Goal: Transaction & Acquisition: Book appointment/travel/reservation

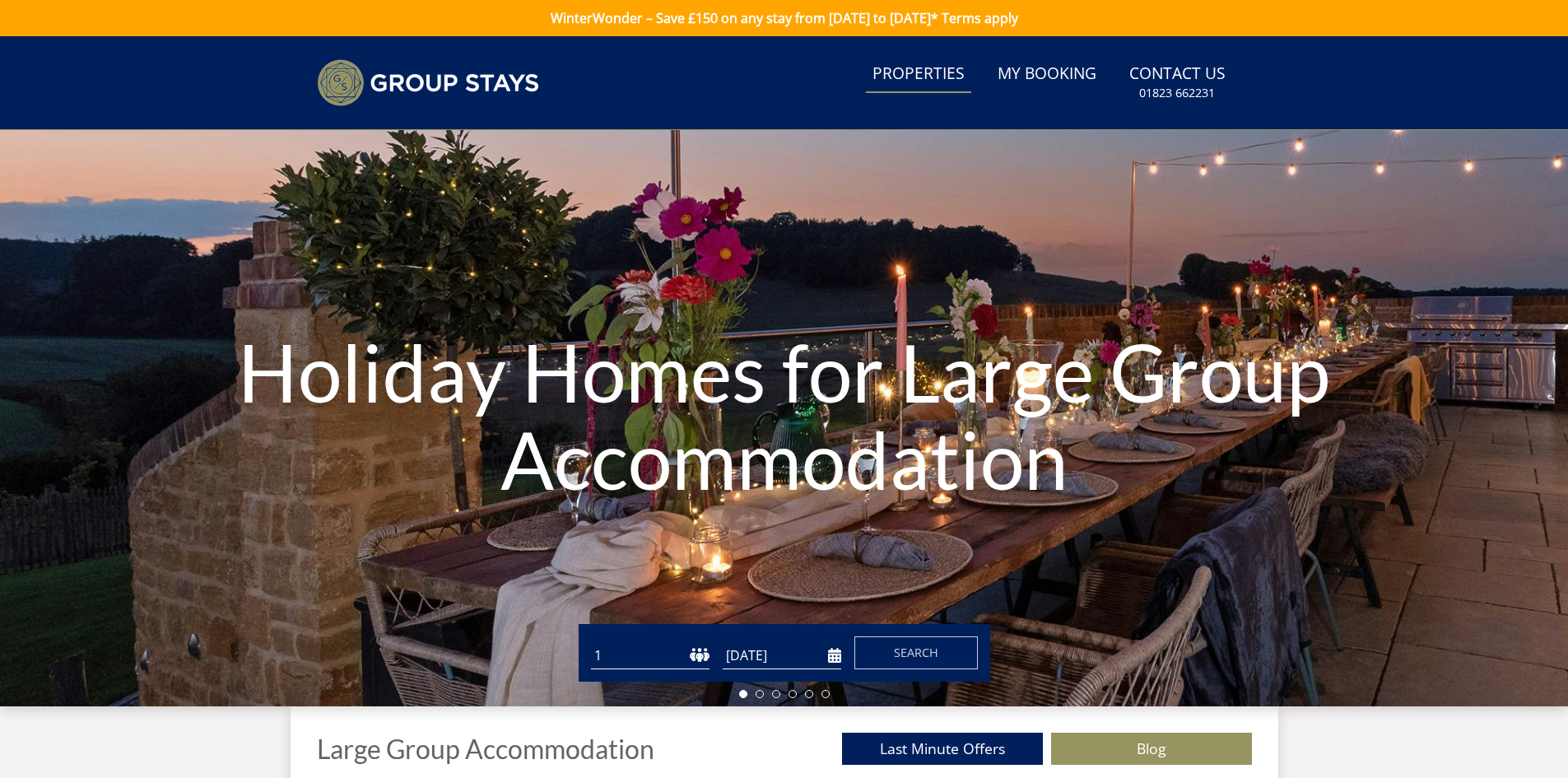
click at [910, 79] on link "Properties" at bounding box center [919, 74] width 106 height 37
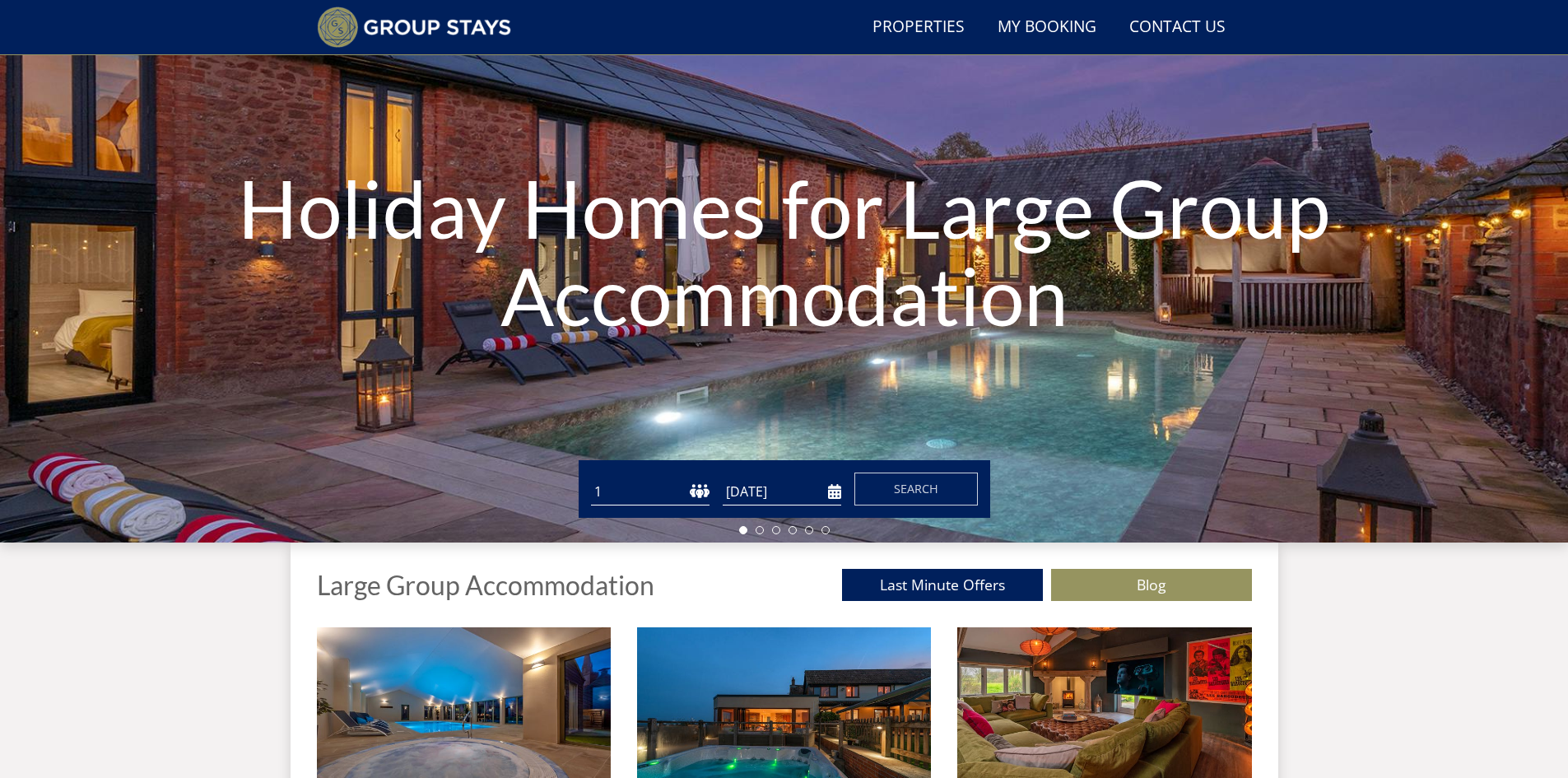
scroll to position [126, 0]
click at [705, 491] on select "1 2 3 4 5 6 7 8 9 10 11 12 13 14 15 16 17 18 19 20 21 22 23 24 25 26 27 28 29 3…" at bounding box center [650, 492] width 119 height 27
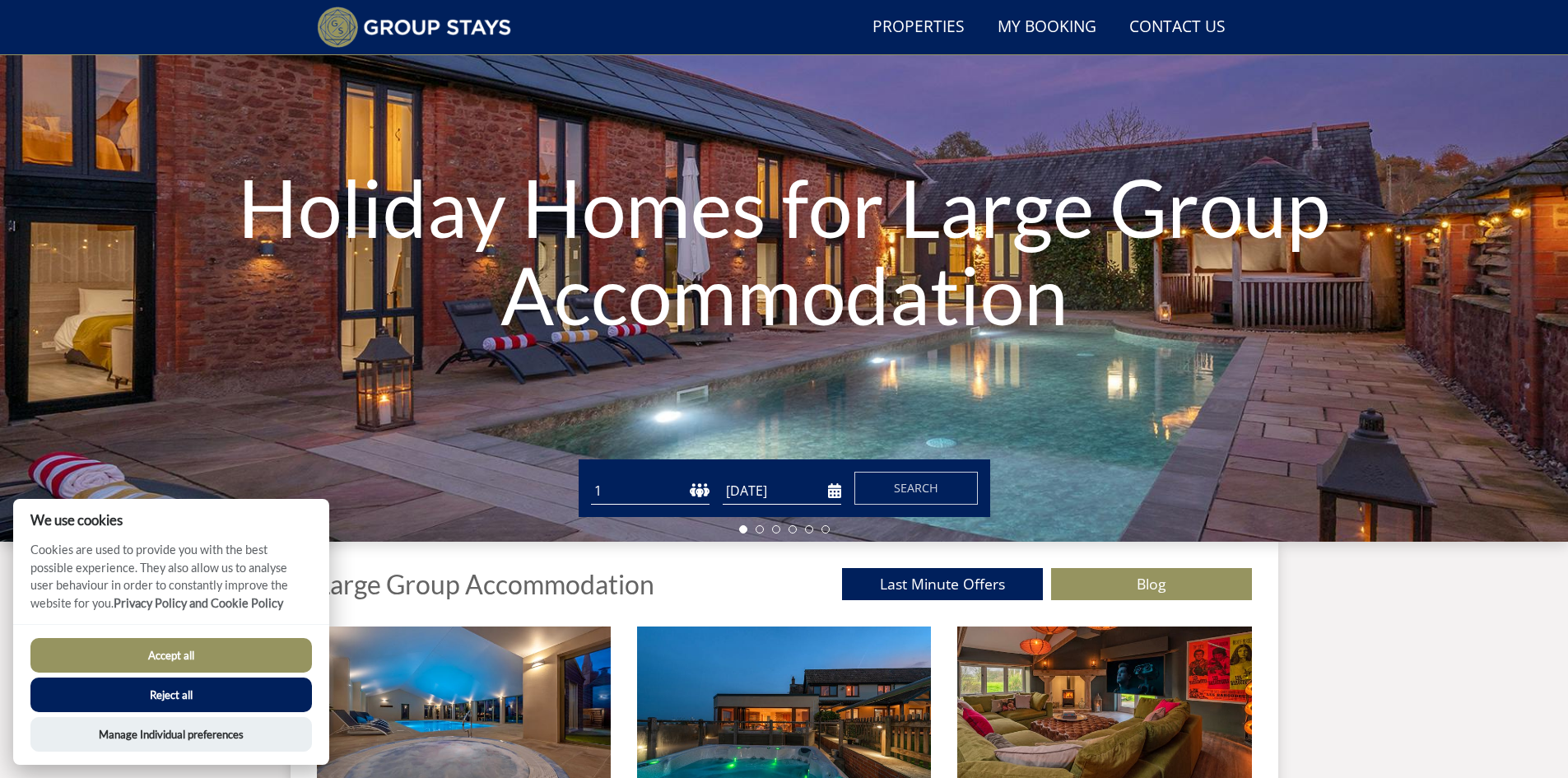
scroll to position [44, 0]
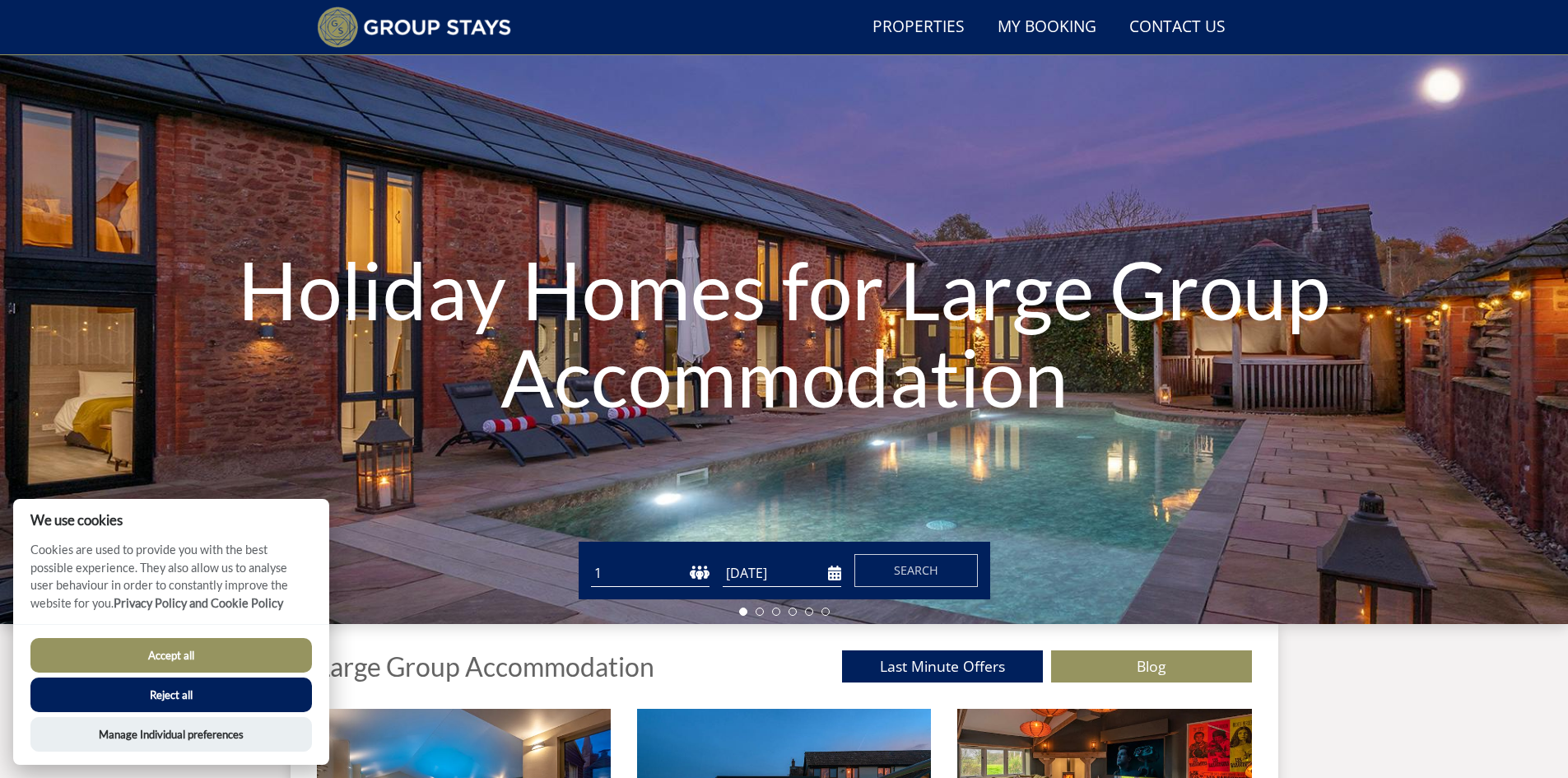
click at [675, 573] on select "1 2 3 4 5 6 7 8 9 10 11 12 13 14 15 16 17 18 19 20 21 22 23 24 25 26 27 28 29 3…" at bounding box center [650, 574] width 119 height 27
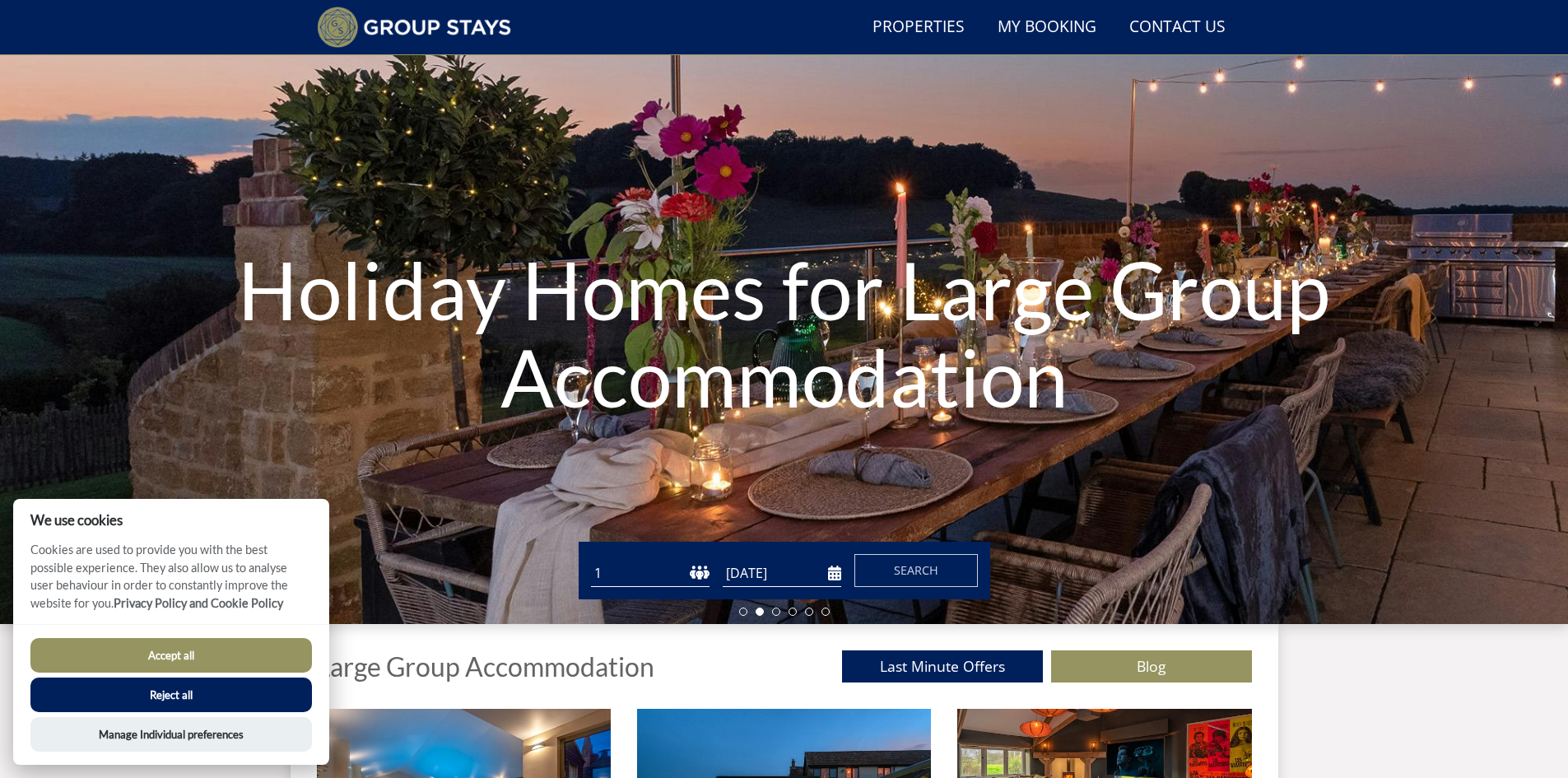
select select "30"
click at [592, 560] on select "1 2 3 4 5 6 7 8 9 10 11 12 13 14 15 16 17 18 19 20 21 22 23 24 25 26 27 28 29 3…" at bounding box center [650, 574] width 119 height 27
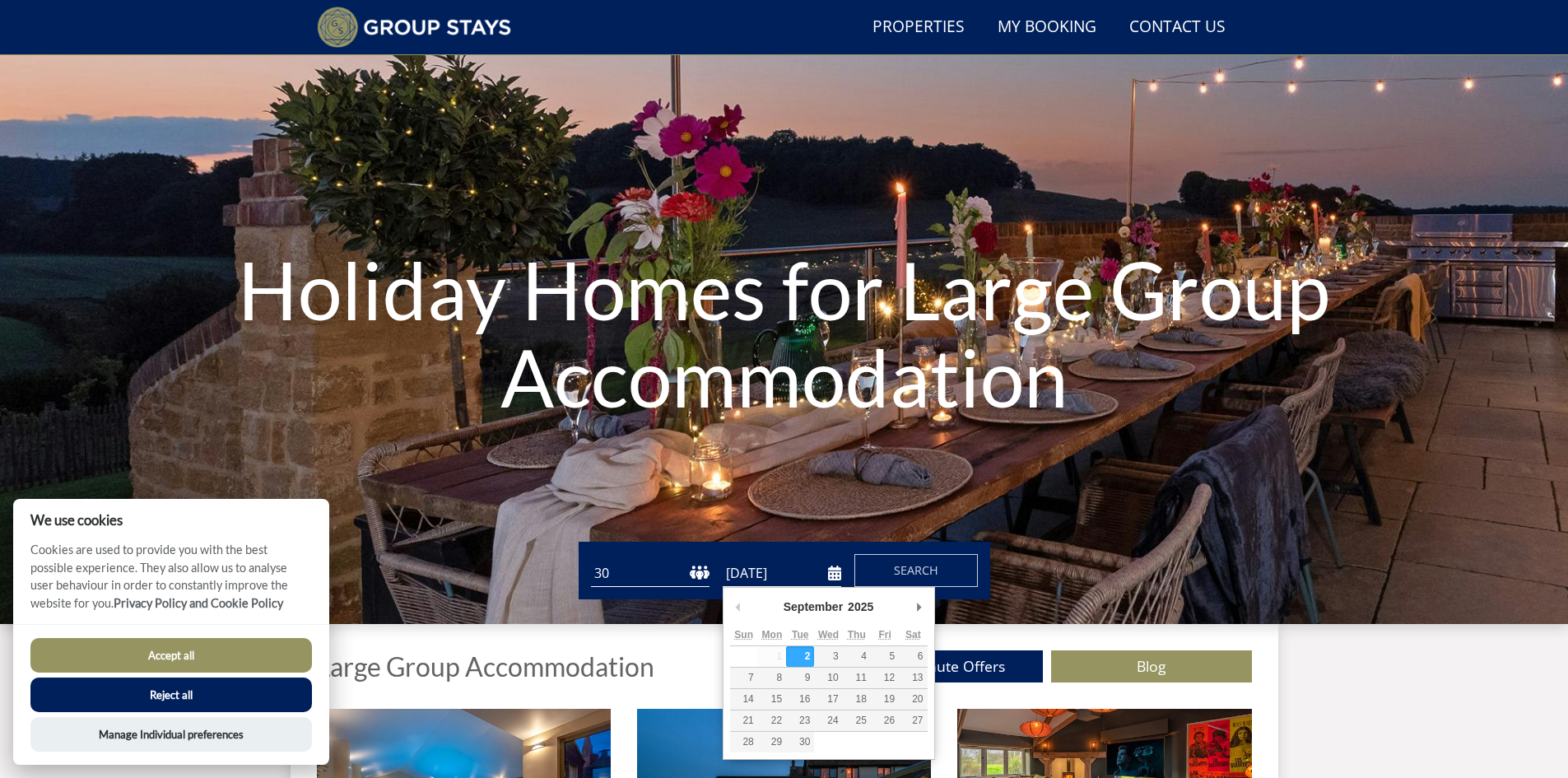
click at [826, 573] on input "[DATE]" at bounding box center [782, 574] width 119 height 27
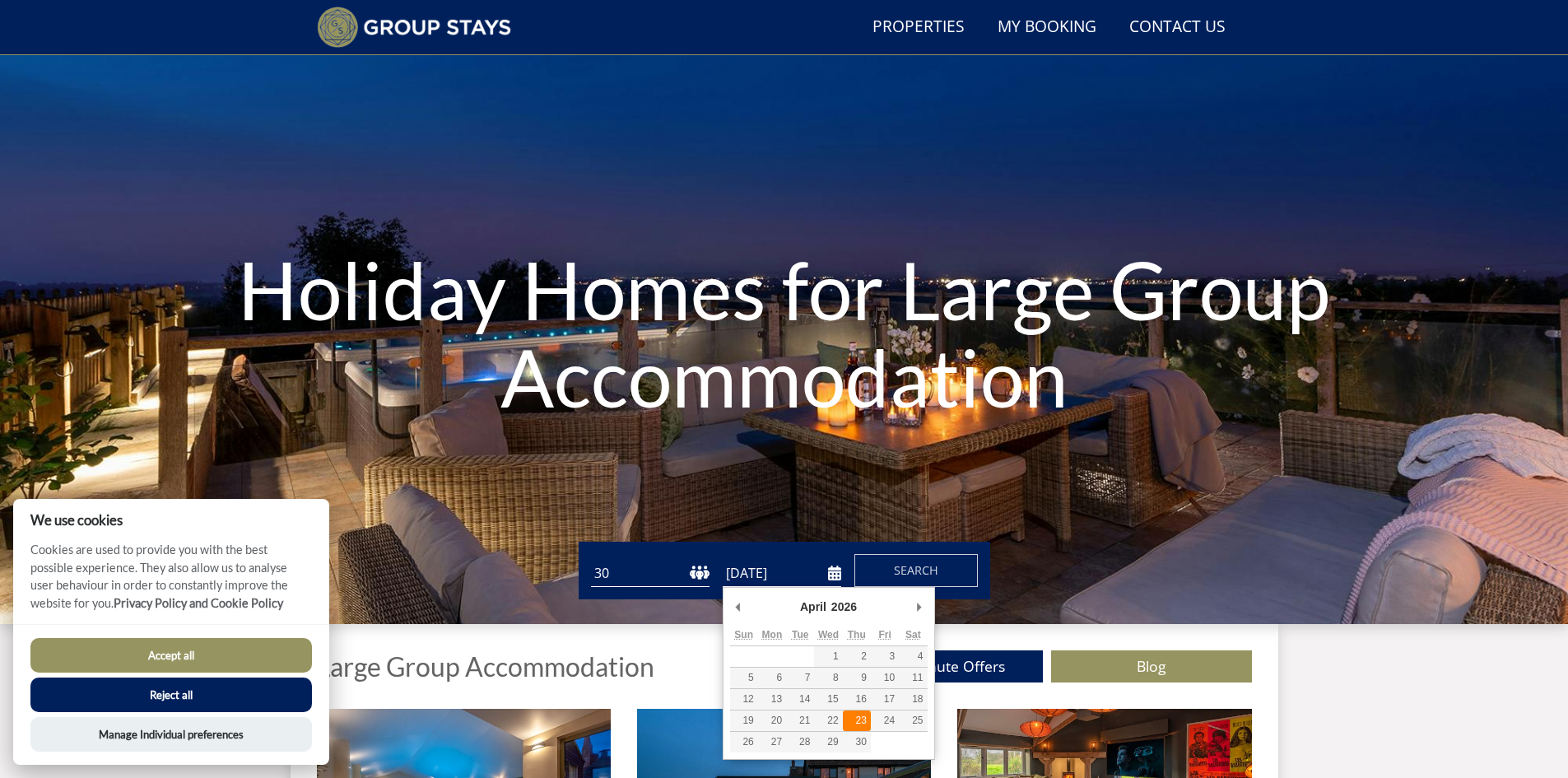
type input "[DATE]"
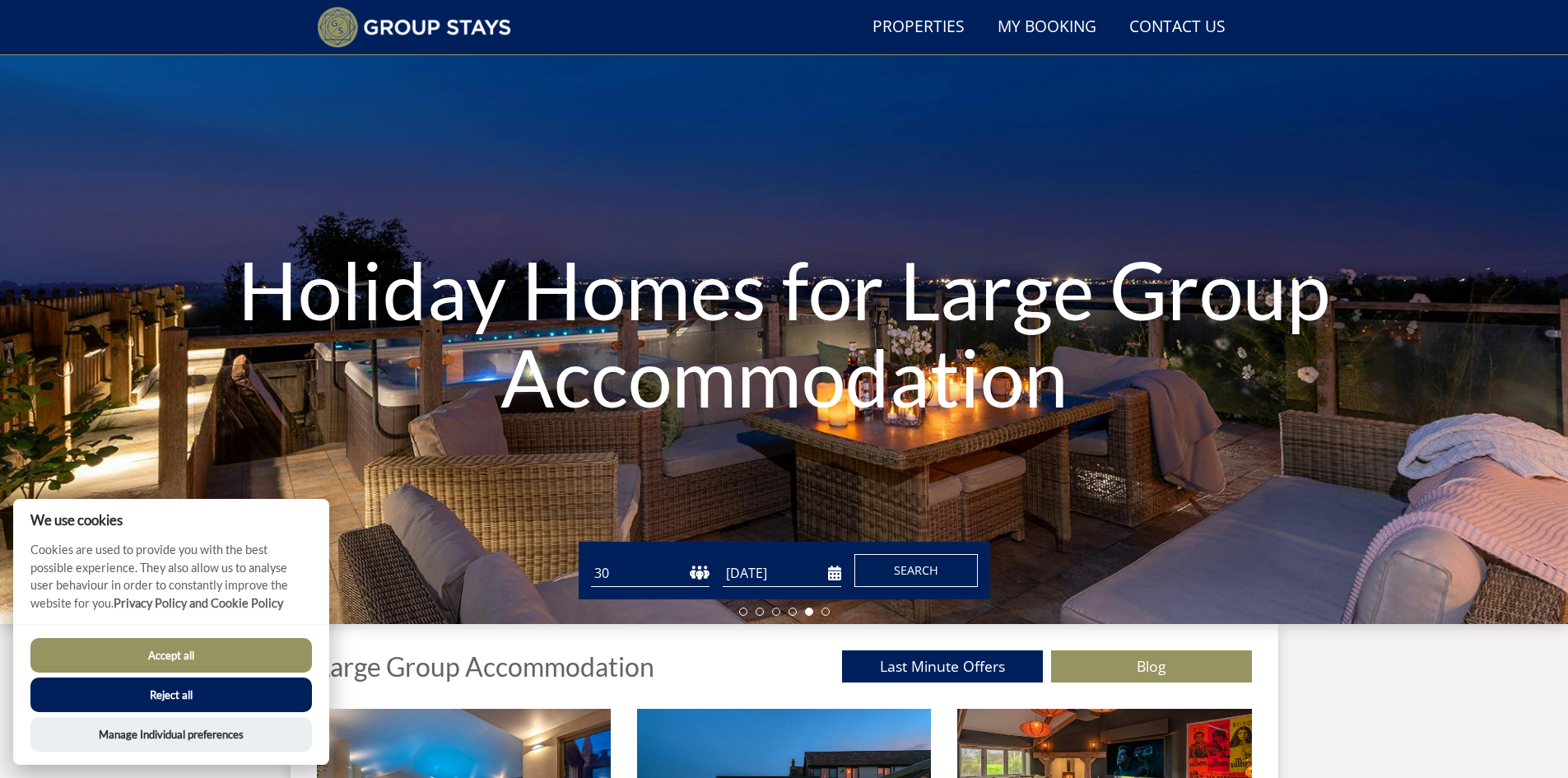
click at [892, 574] on button "Search" at bounding box center [917, 571] width 123 height 33
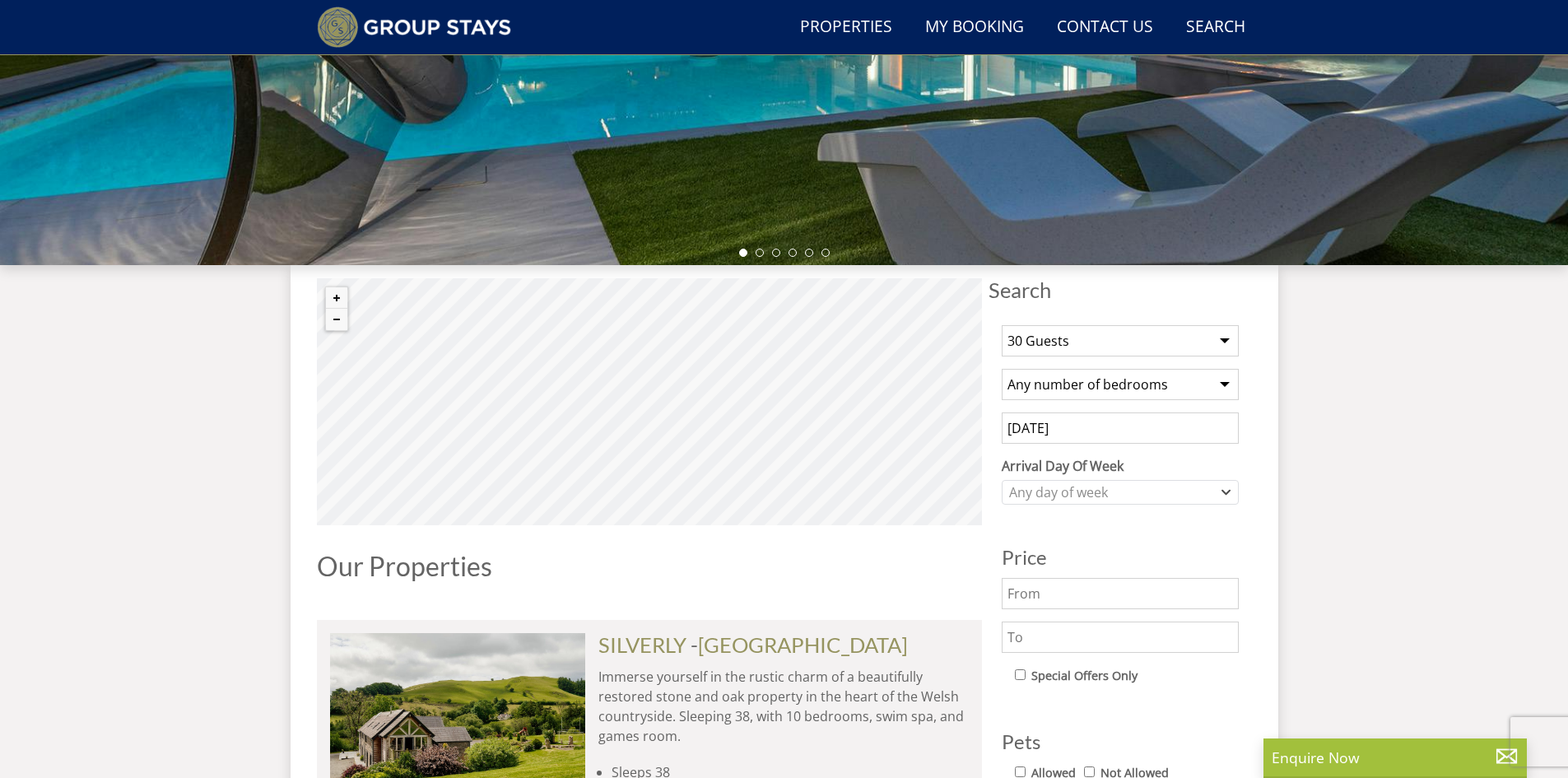
scroll to position [561, 0]
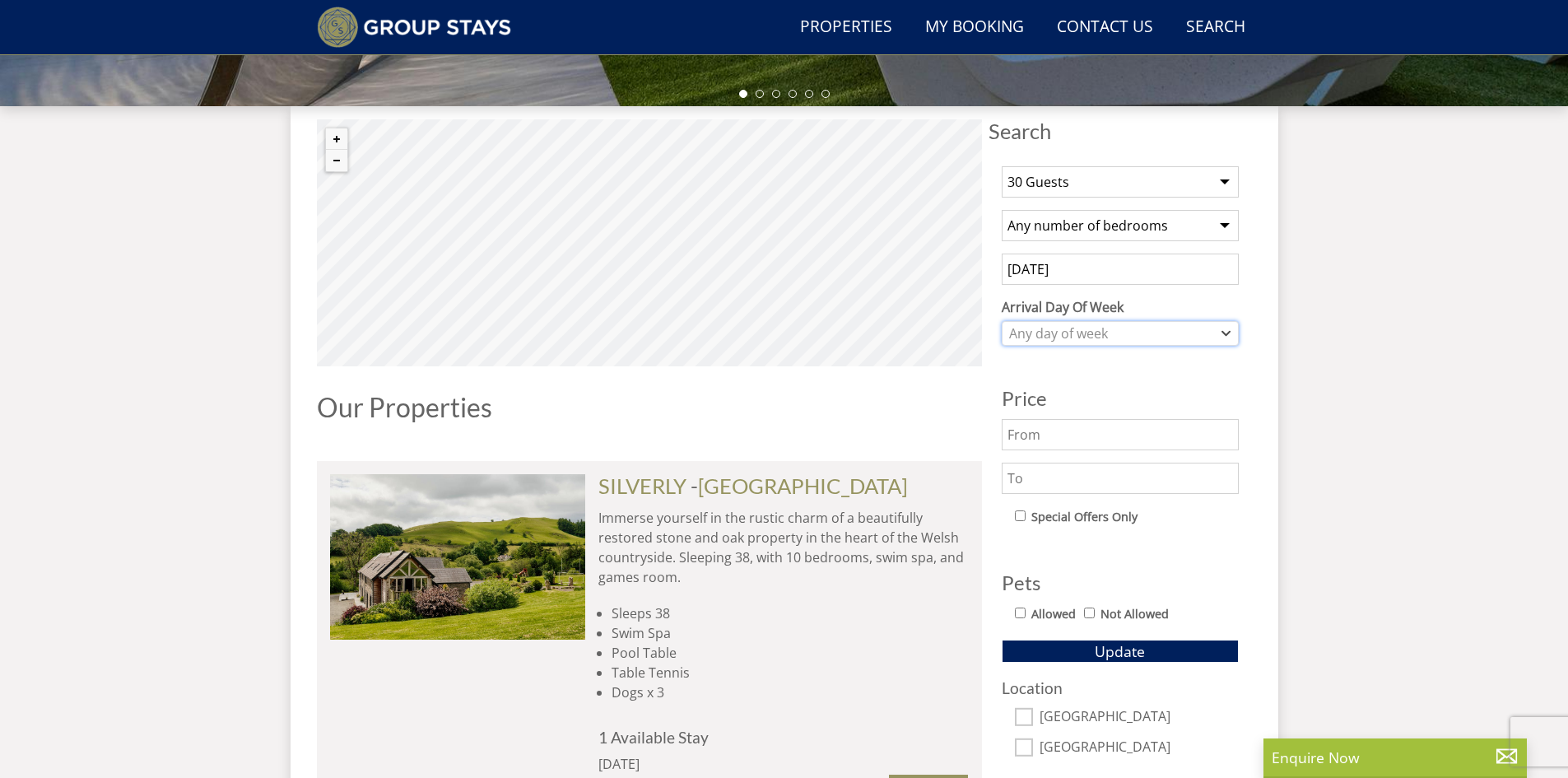
click at [1123, 336] on div "Any day of week" at bounding box center [1112, 333] width 214 height 18
click at [1104, 267] on input "[DATE]" at bounding box center [1120, 269] width 237 height 31
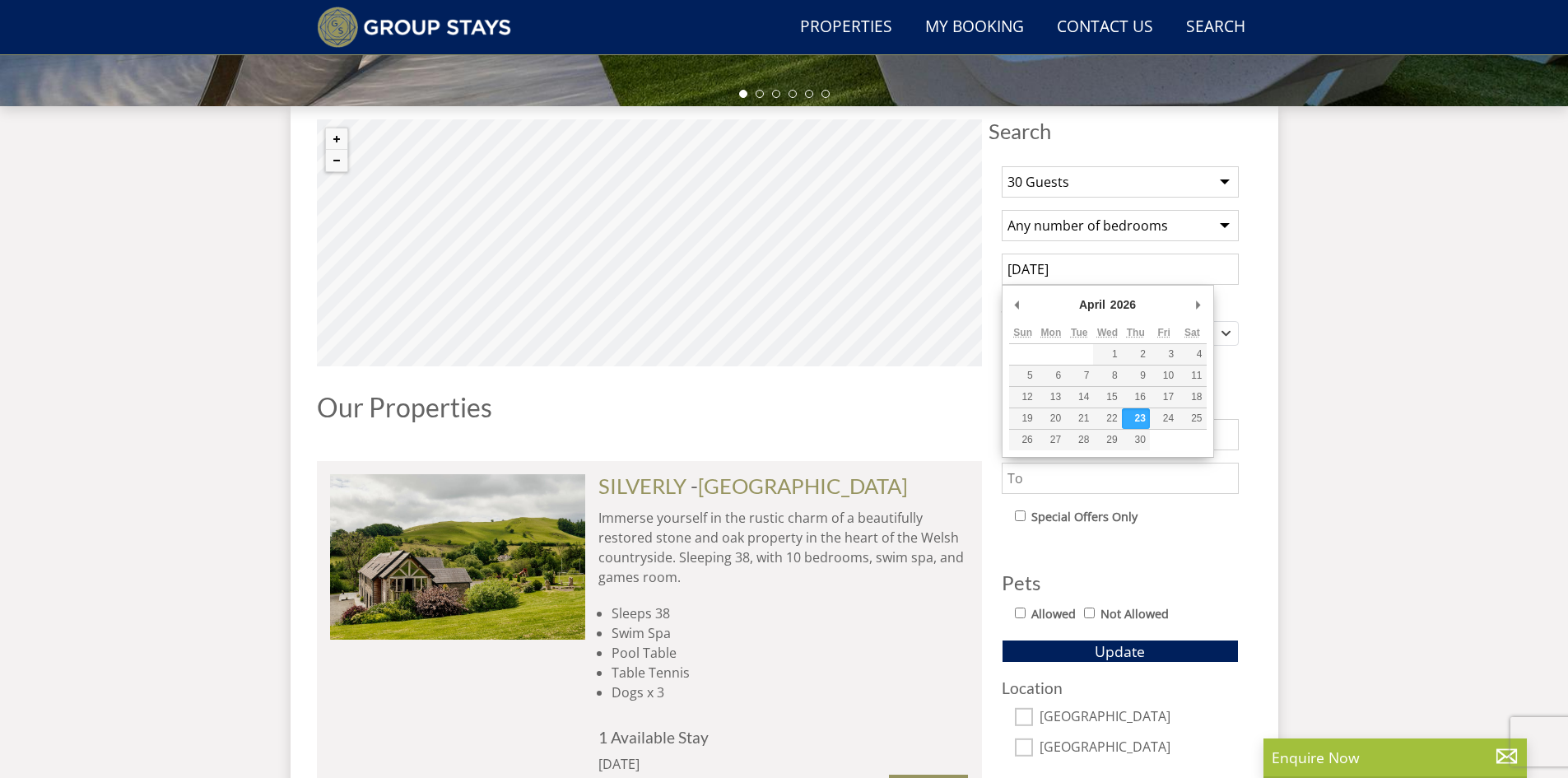
click at [1355, 267] on div "Search Menu Properties My Booking Contact Us [PHONE_NUMBER] Search Check Availa…" at bounding box center [784, 736] width 1568 height 2523
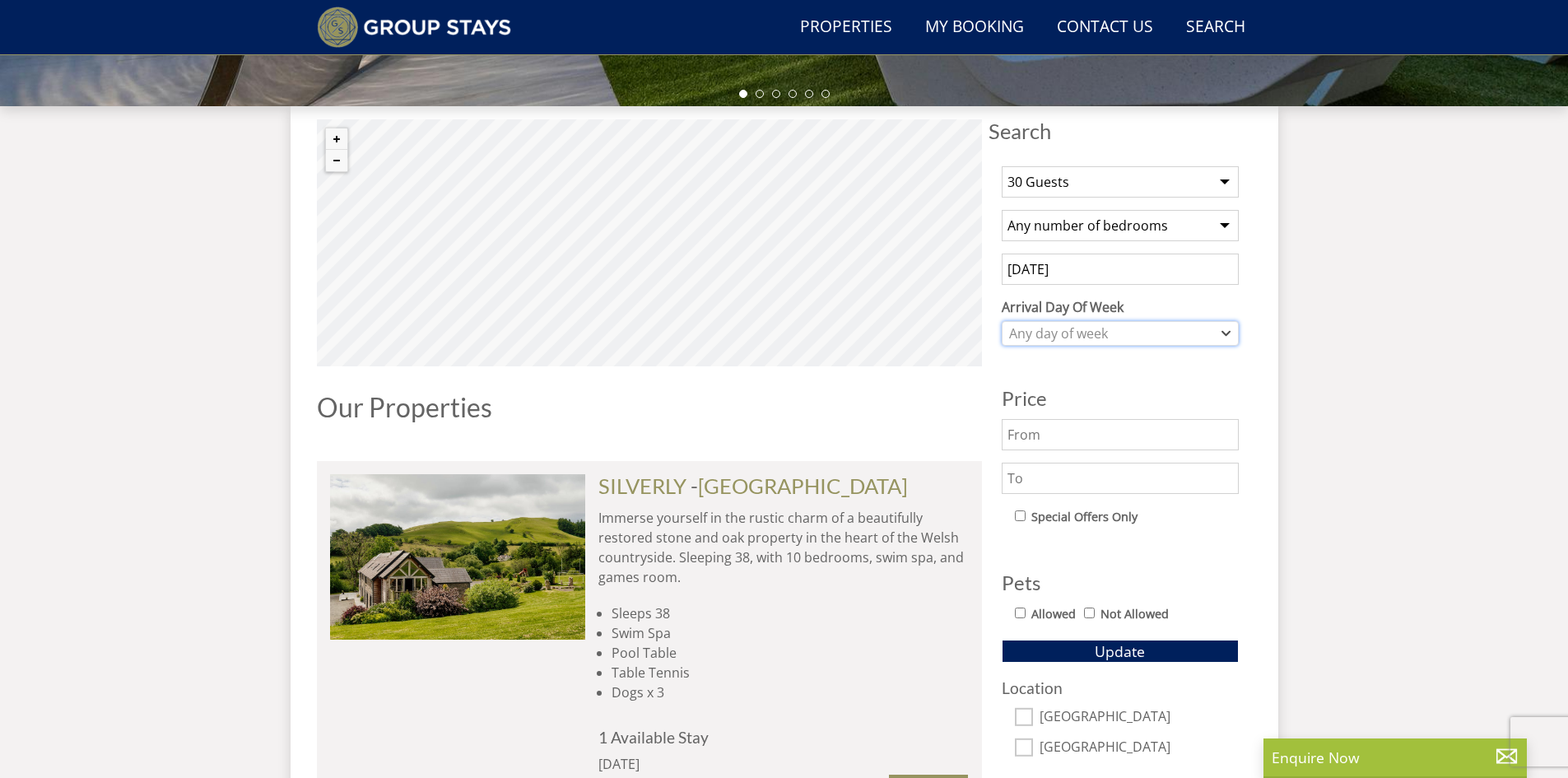
click at [1121, 322] on div "Any day of week" at bounding box center [1120, 333] width 237 height 24
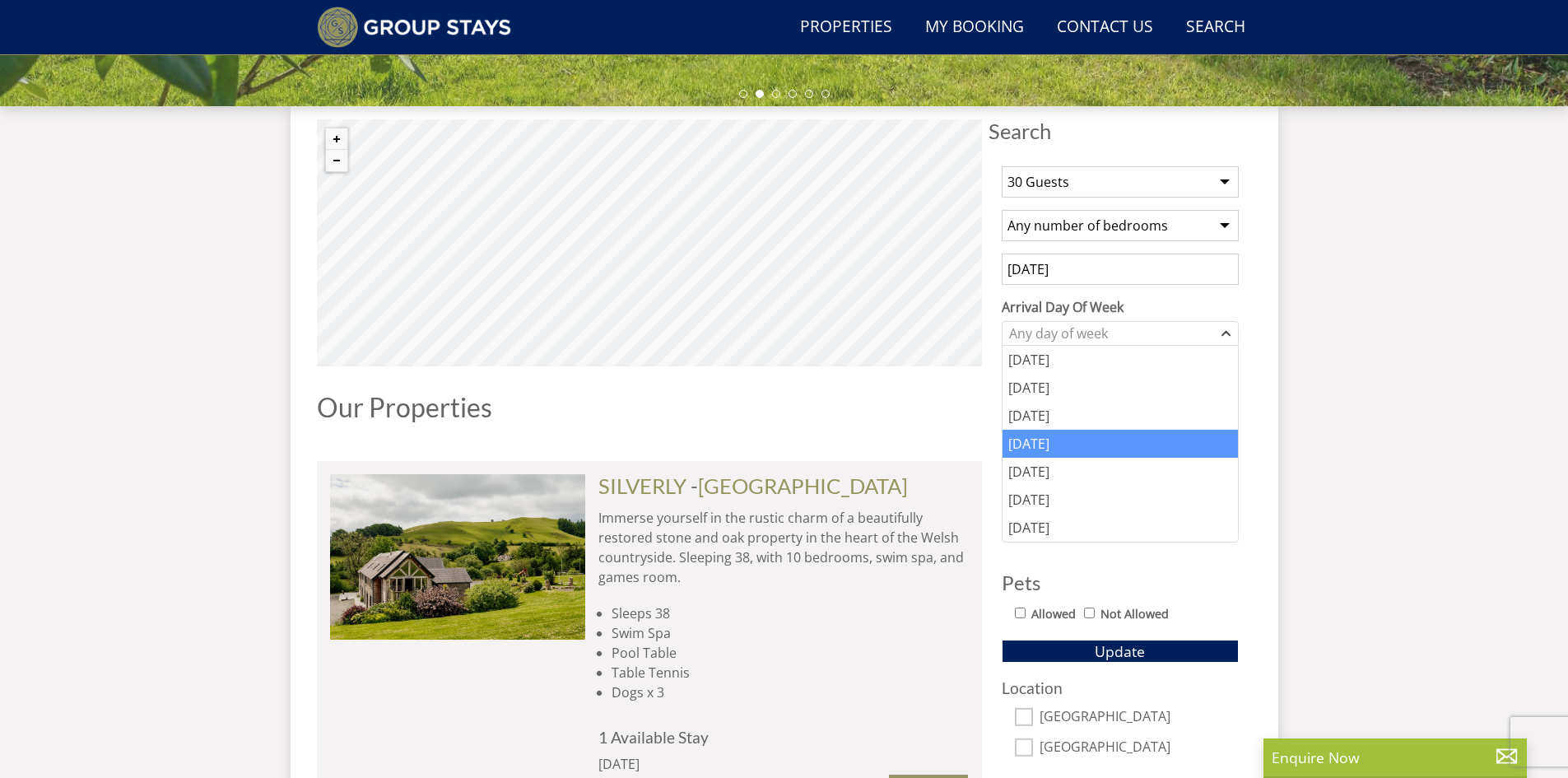
click at [1060, 449] on div "[DATE]" at bounding box center [1120, 444] width 235 height 28
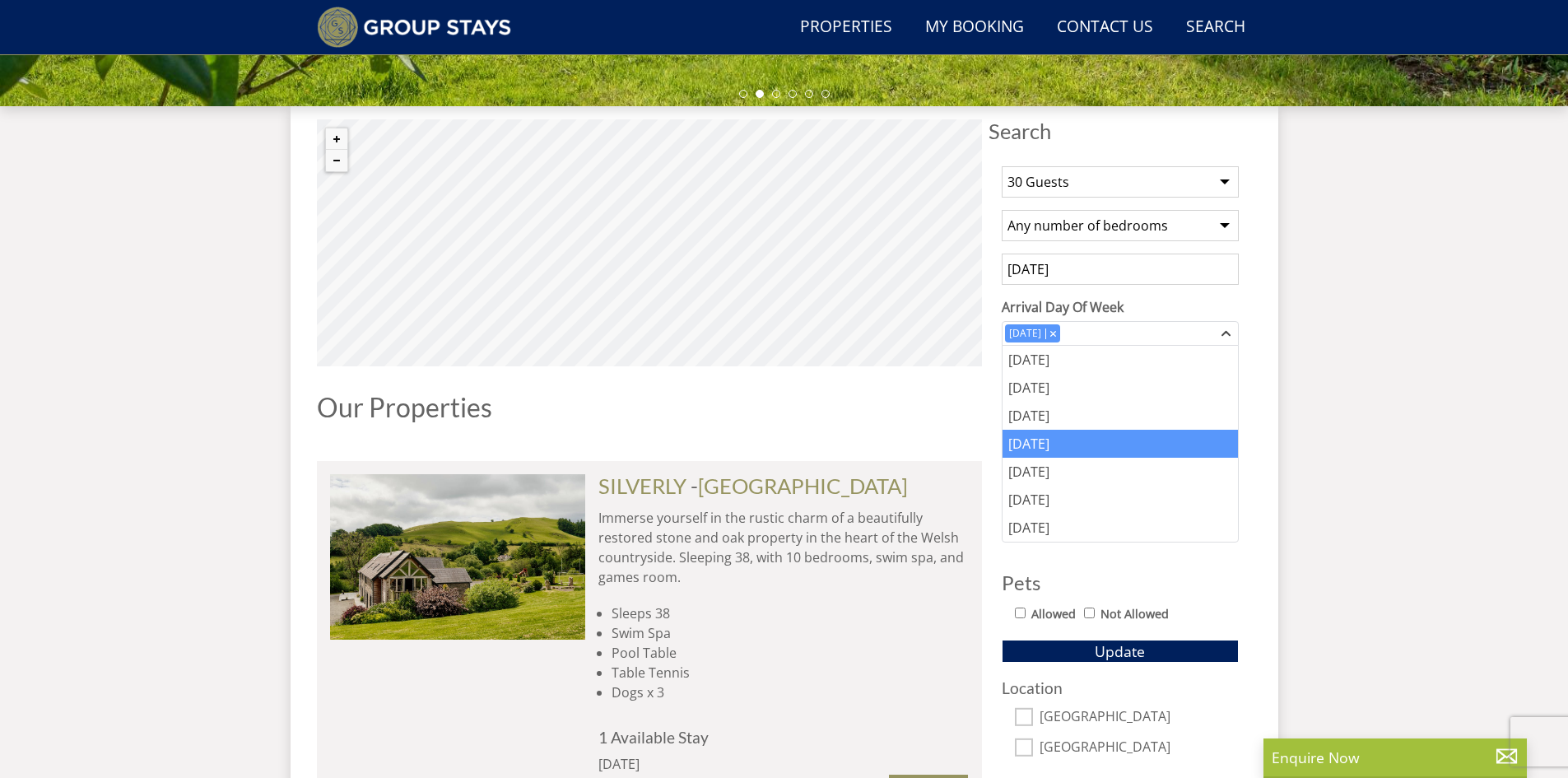
click at [1319, 354] on div "Search Menu Properties My Booking Contact Us [PHONE_NUMBER] Search Check Availa…" at bounding box center [784, 736] width 1568 height 2523
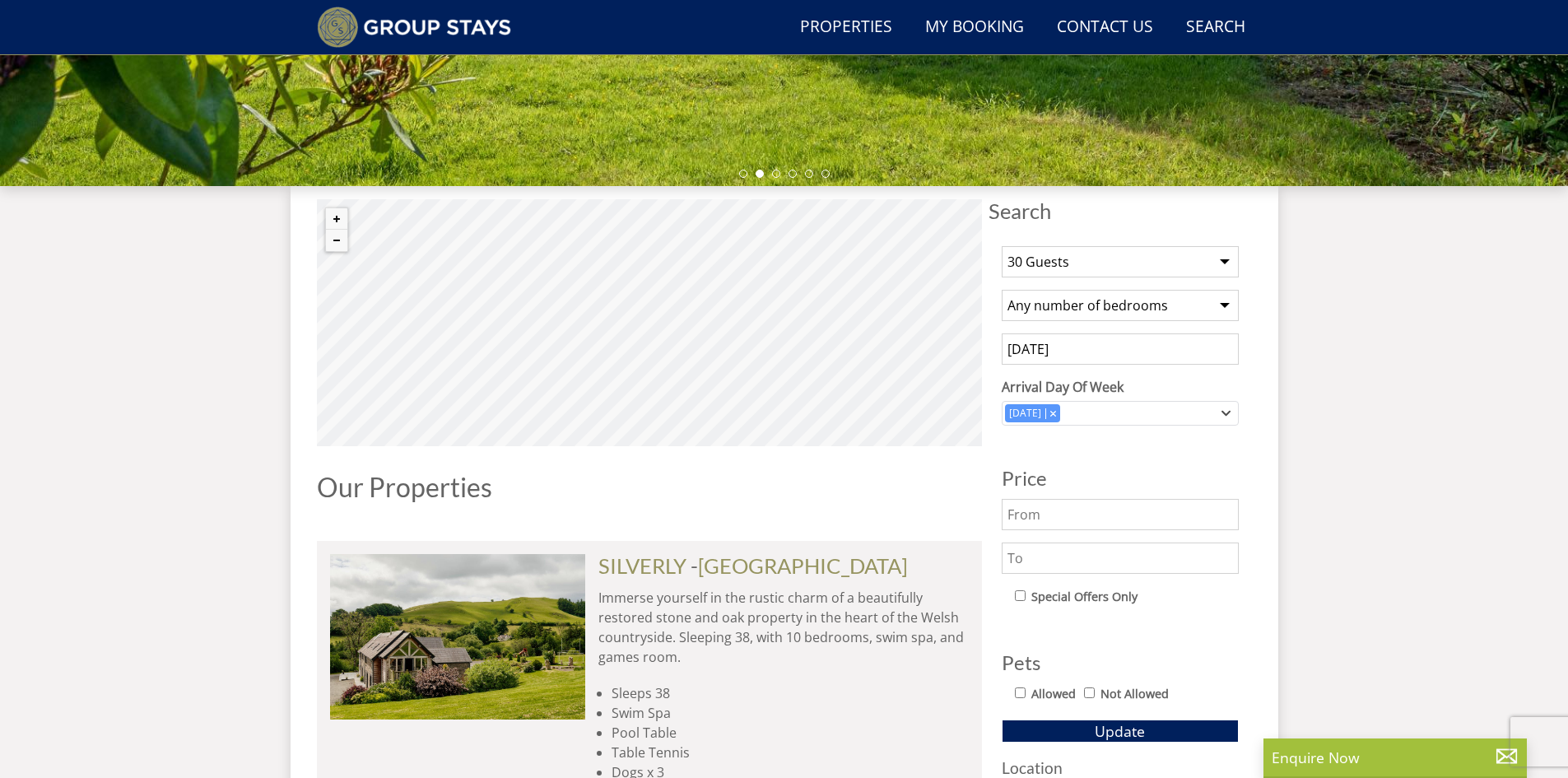
scroll to position [479, 0]
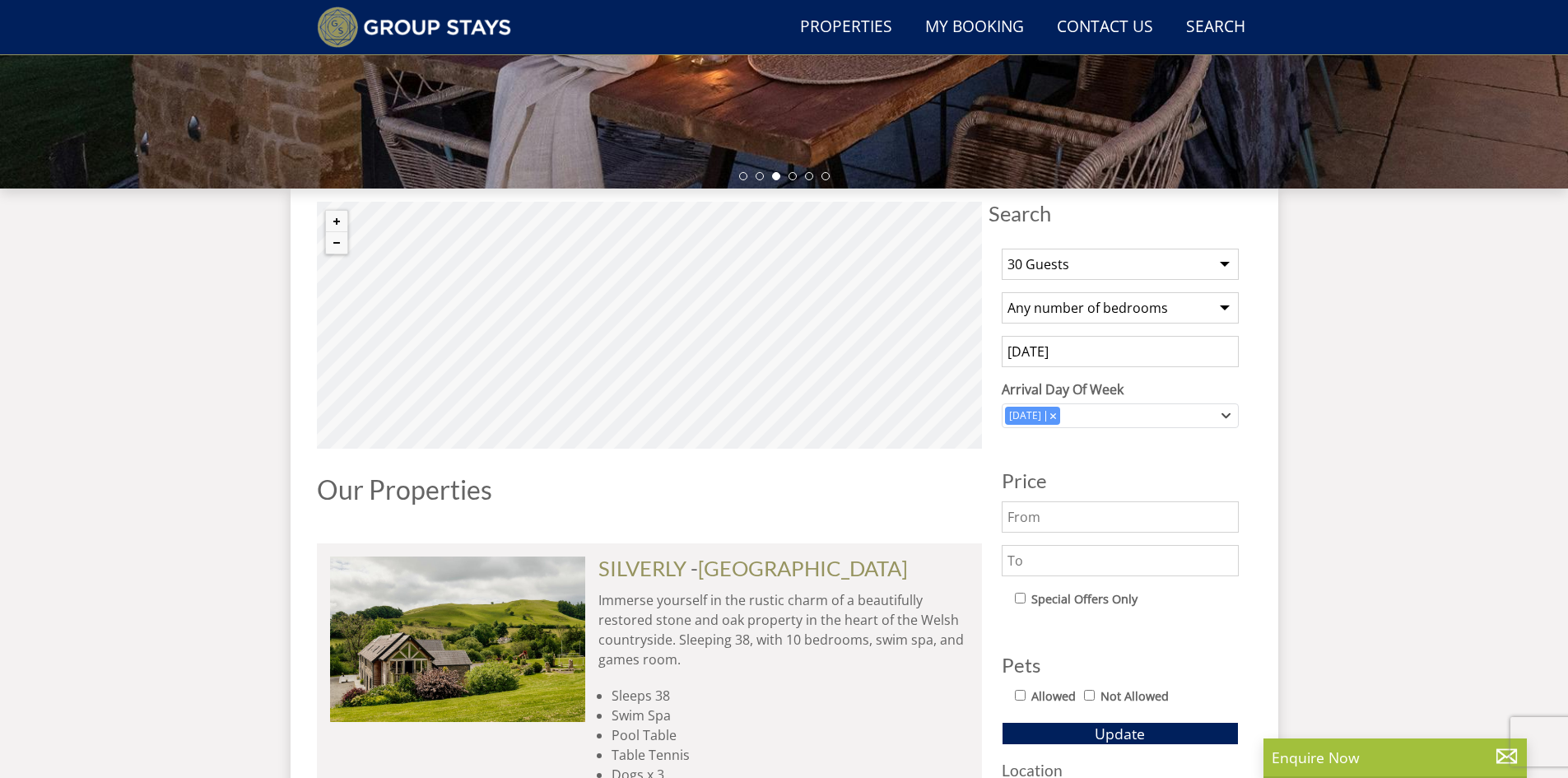
scroll to position [44, 0]
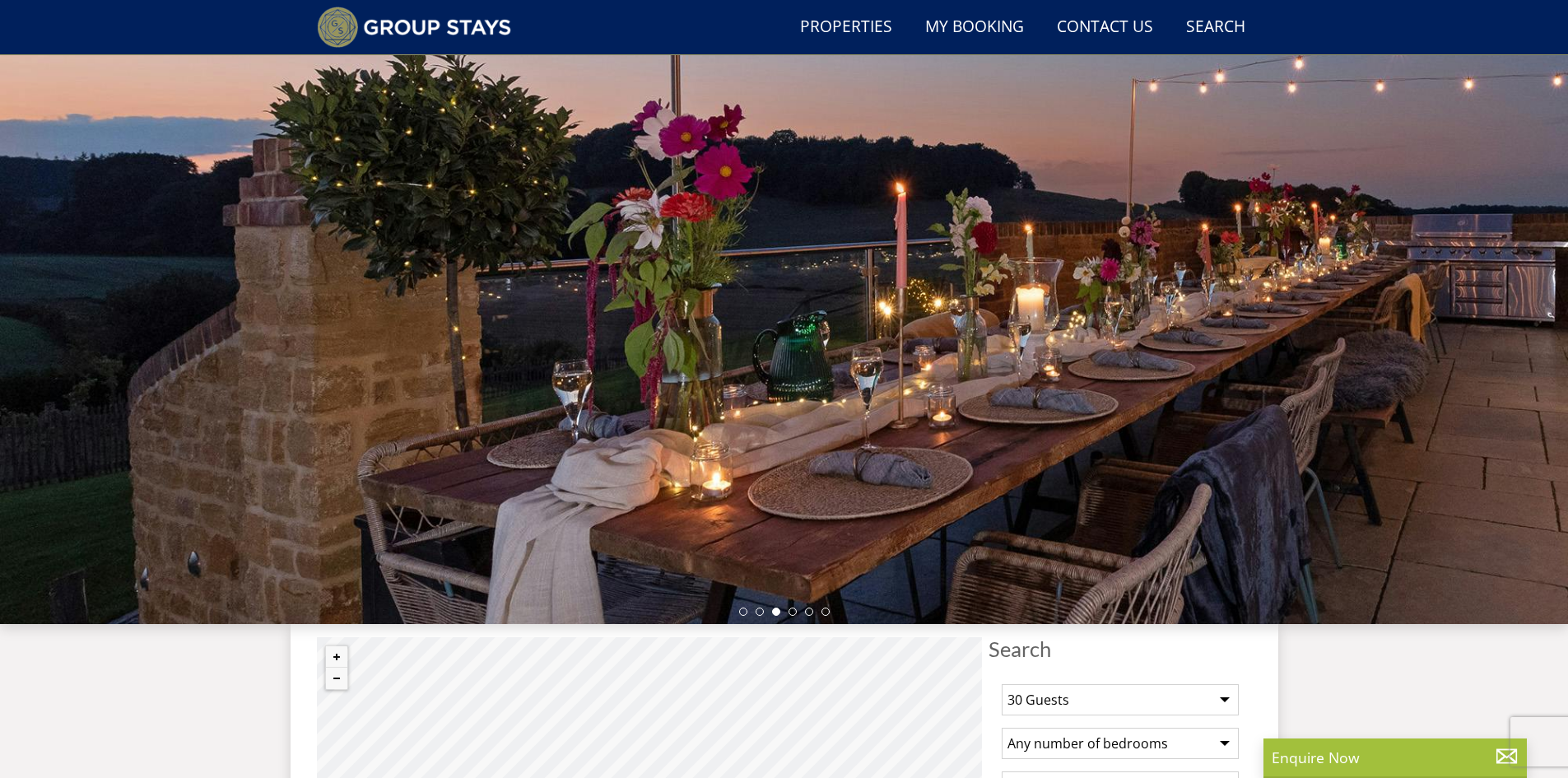
select select "30"
